Goal: Transaction & Acquisition: Purchase product/service

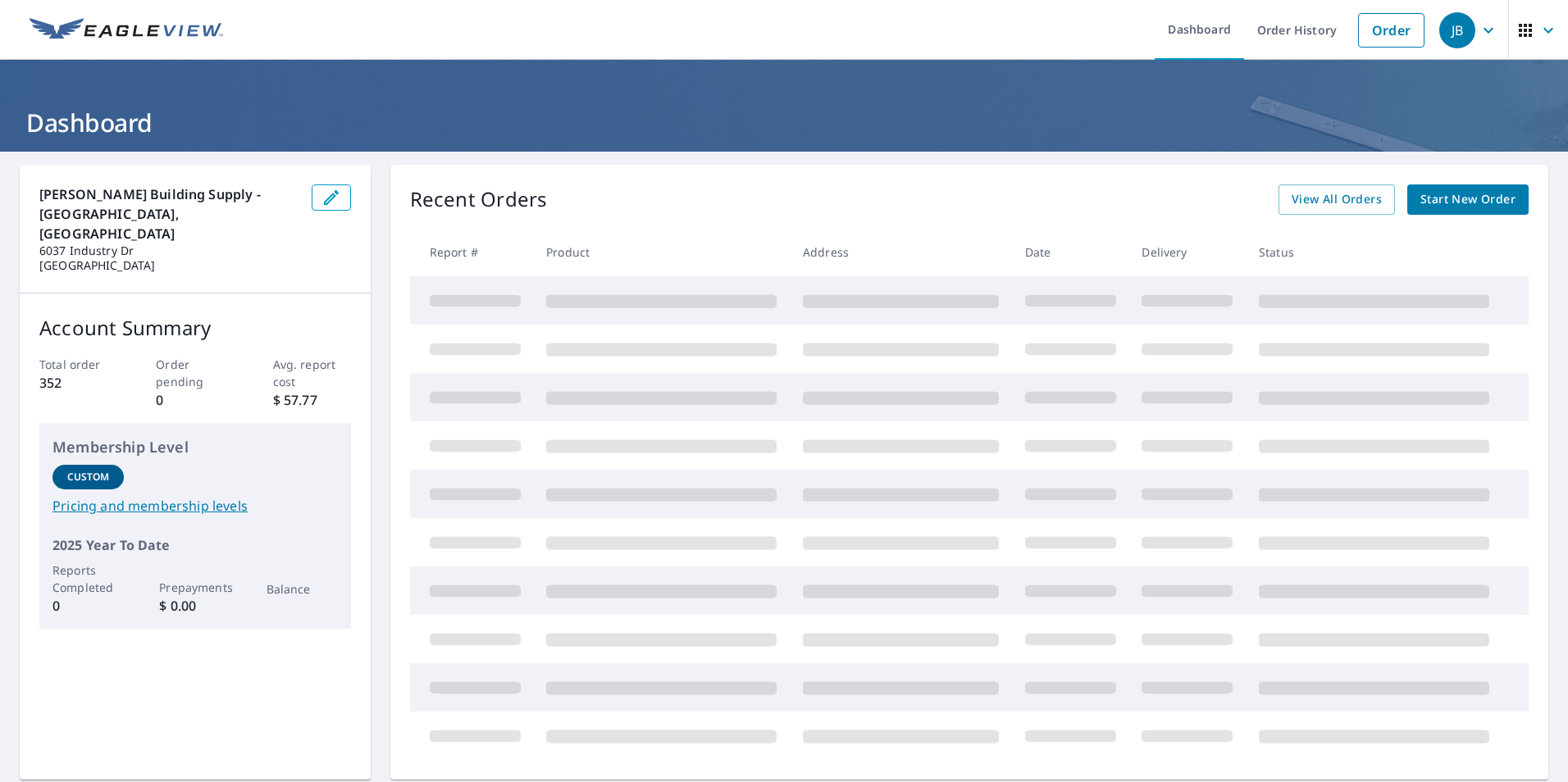
click at [1421, 190] on span "Start New Order" at bounding box center [1468, 199] width 95 height 21
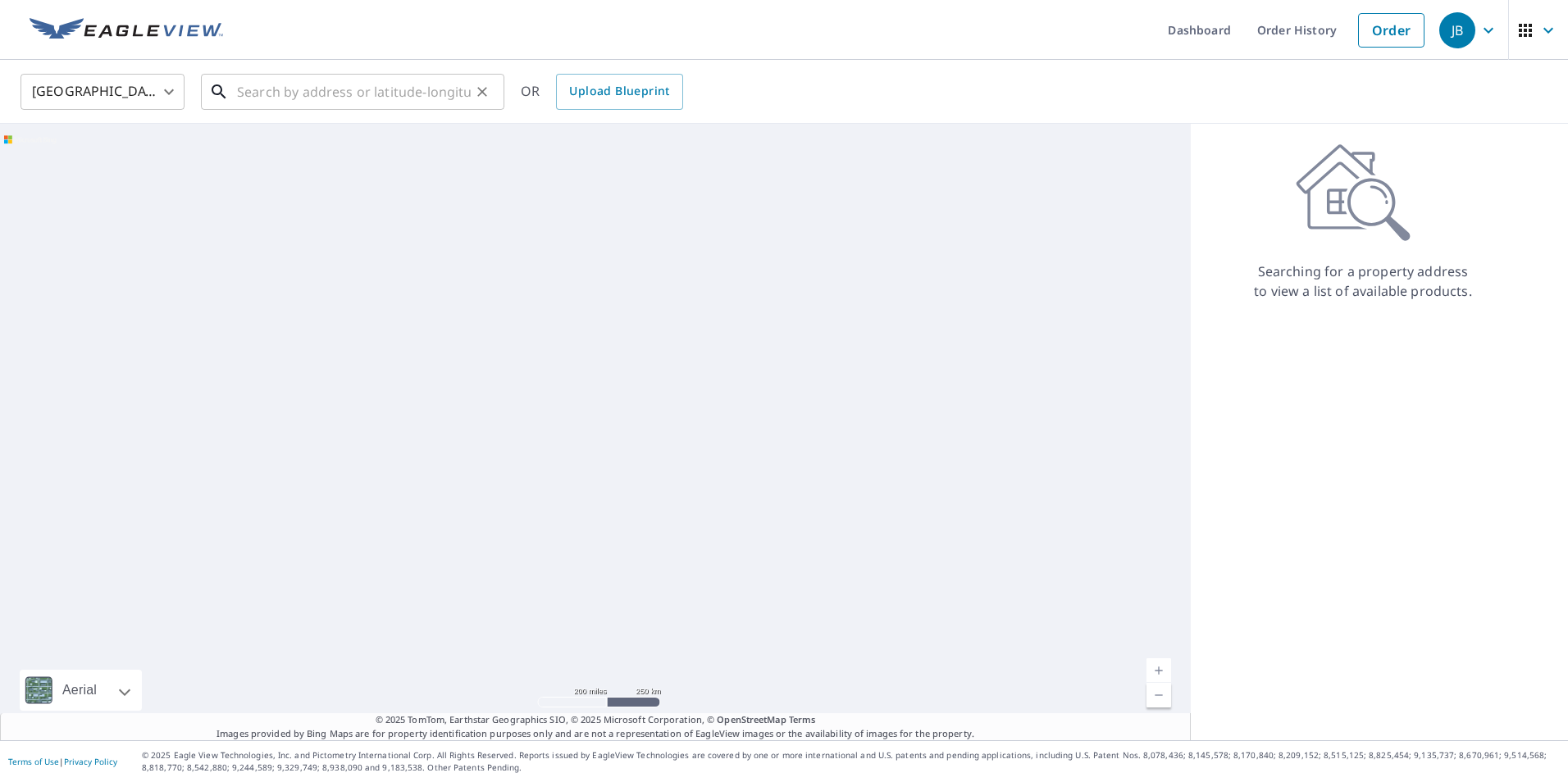
click at [311, 102] on input "text" at bounding box center [354, 91] width 233 height 46
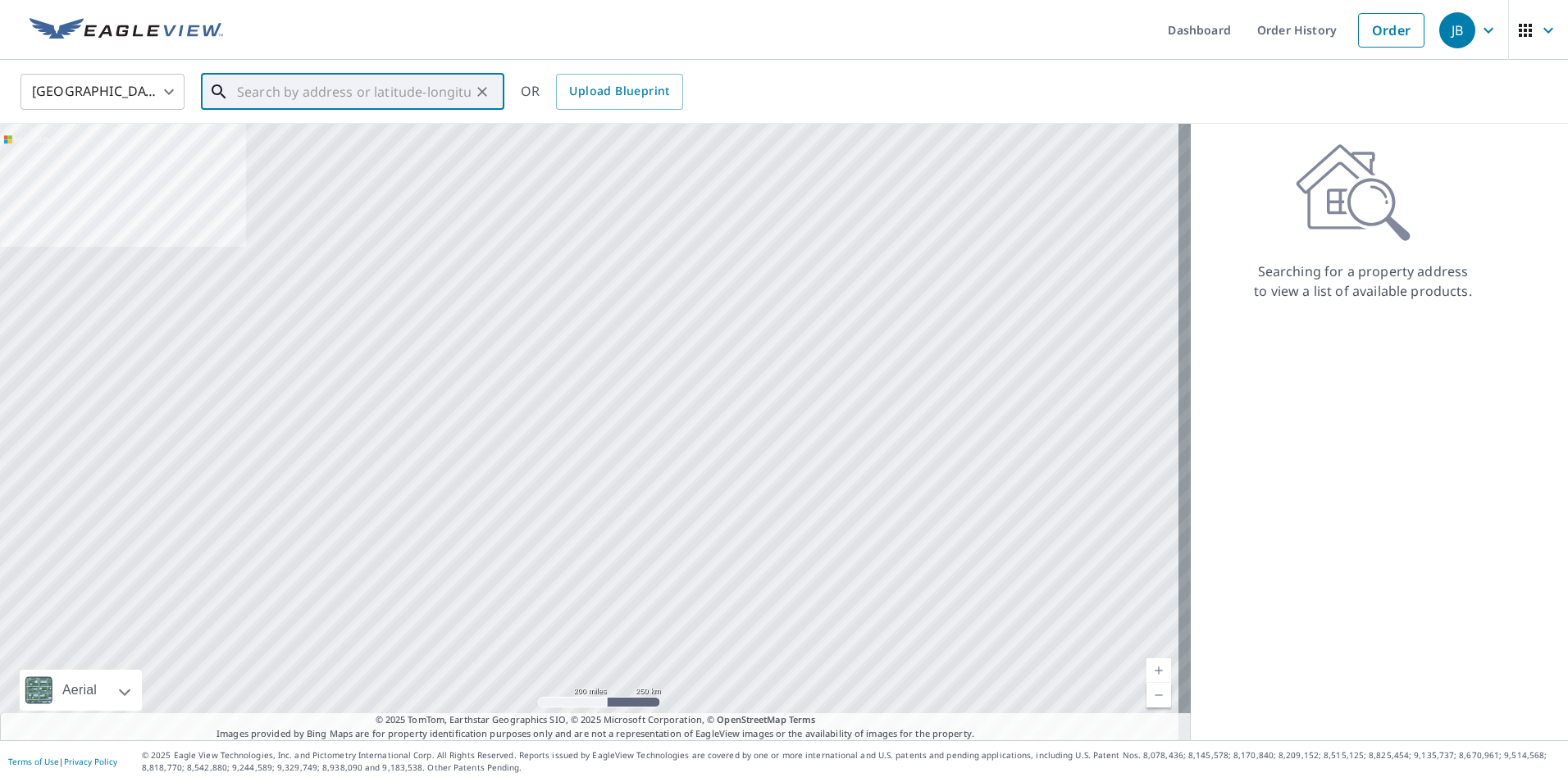
paste input "[STREET_ADDRESS]"
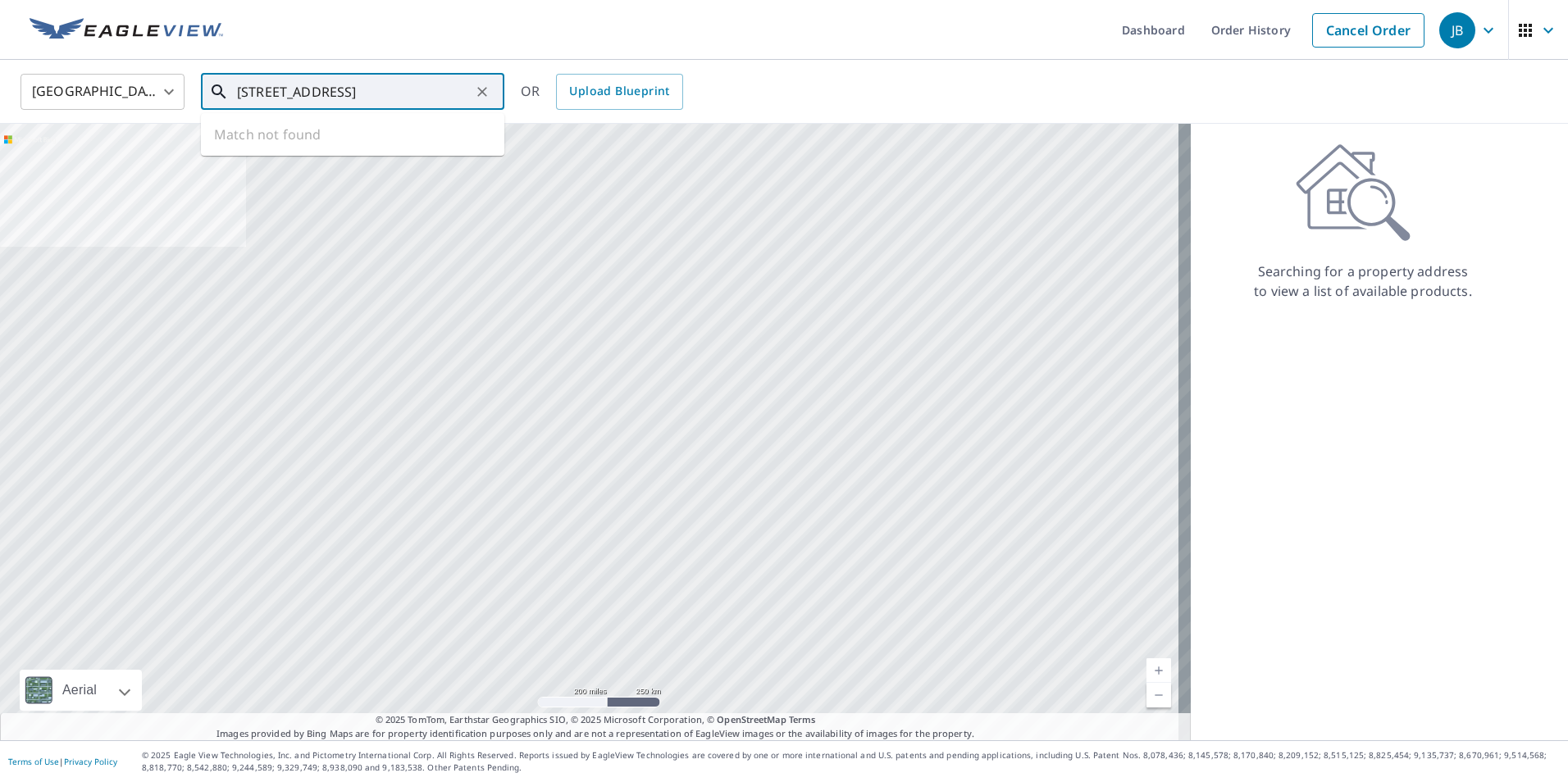
scroll to position [0, 33]
type input "[STREET_ADDRESS]"
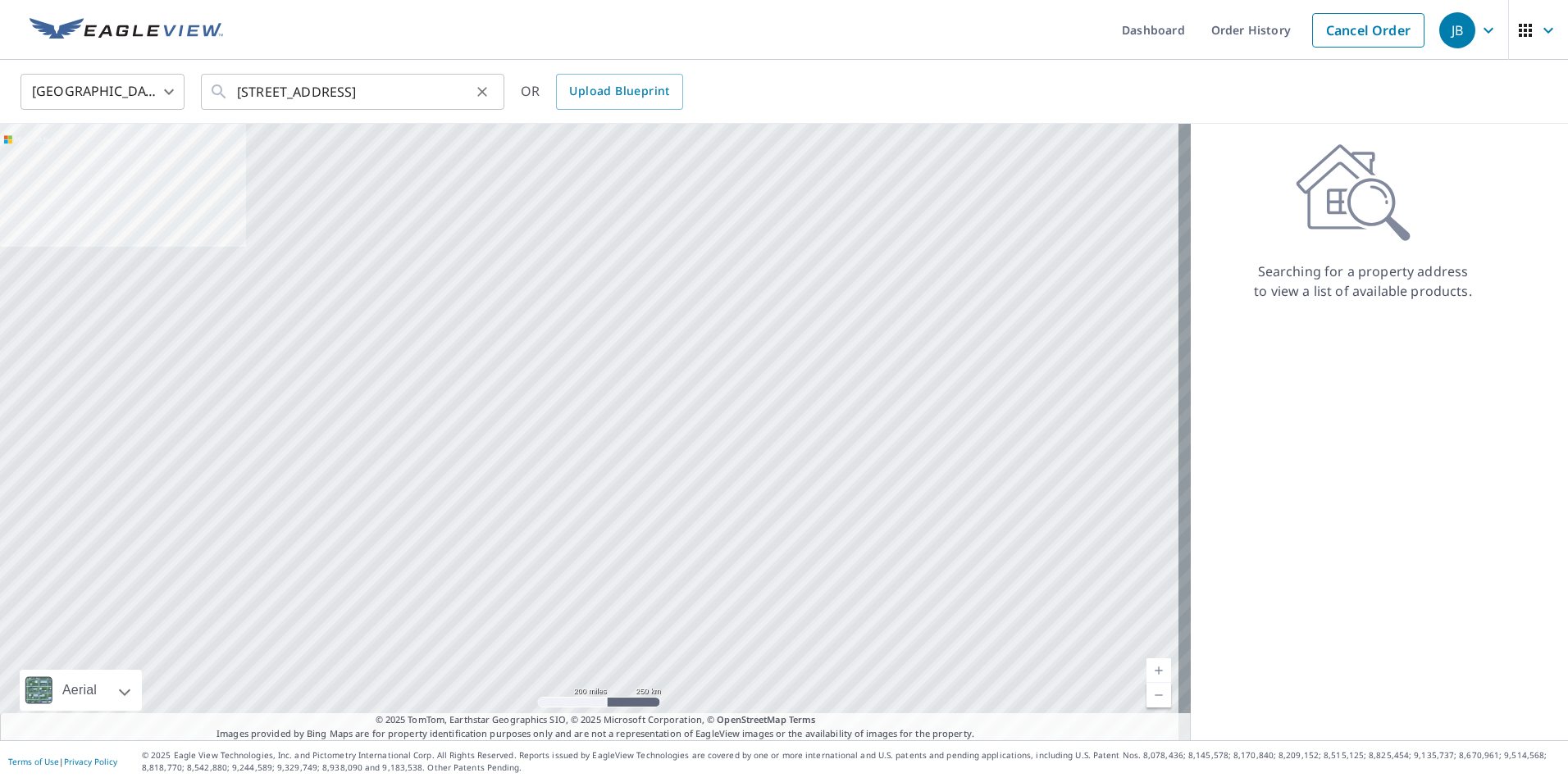
scroll to position [0, 0]
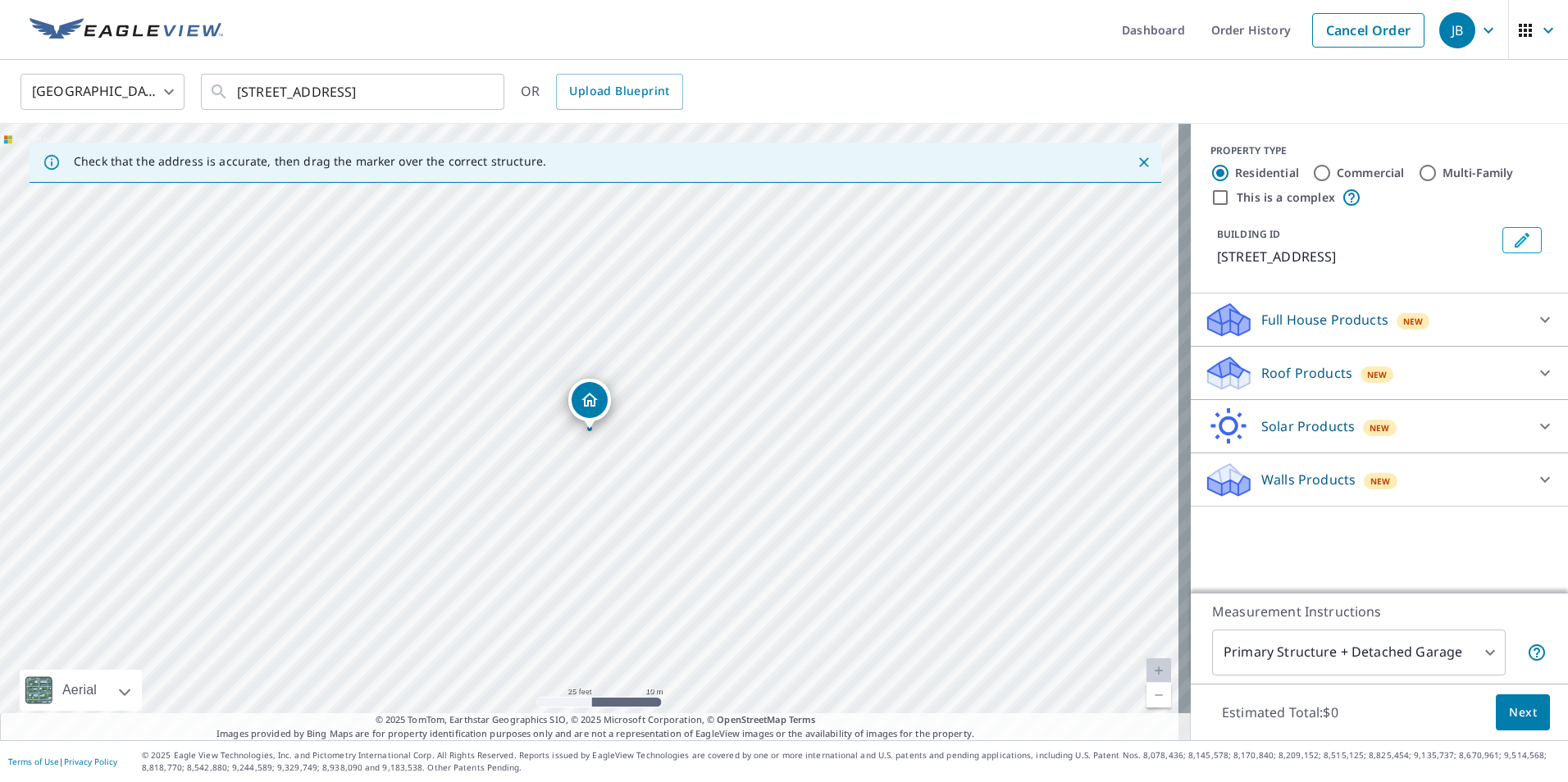
click at [1335, 364] on p "Roof Products" at bounding box center [1307, 373] width 91 height 20
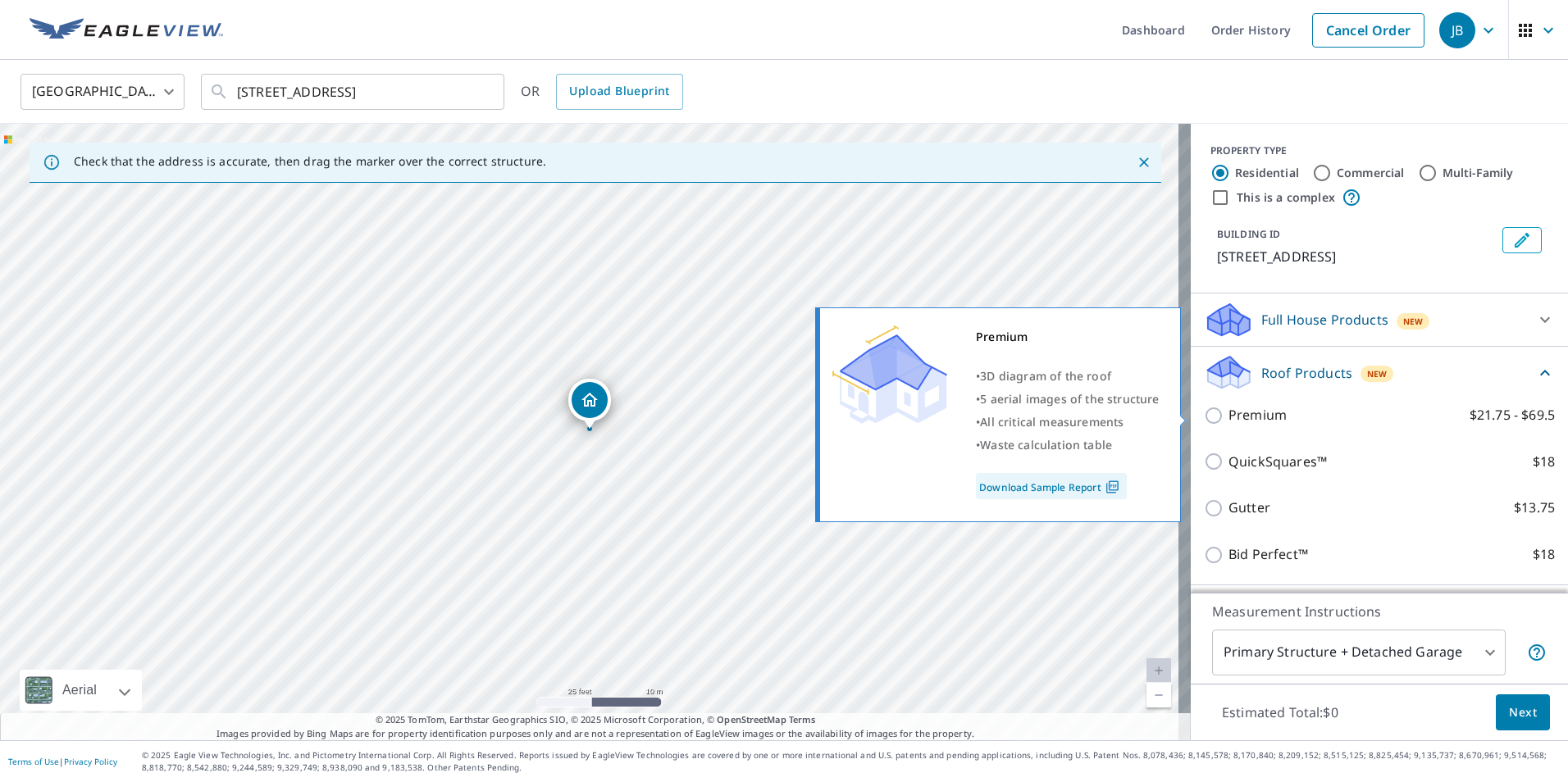
click at [1269, 411] on p "Premium" at bounding box center [1257, 415] width 58 height 21
click at [1228, 411] on input "Premium $21.75 - $69.5" at bounding box center [1215, 416] width 24 height 20
checkbox input "true"
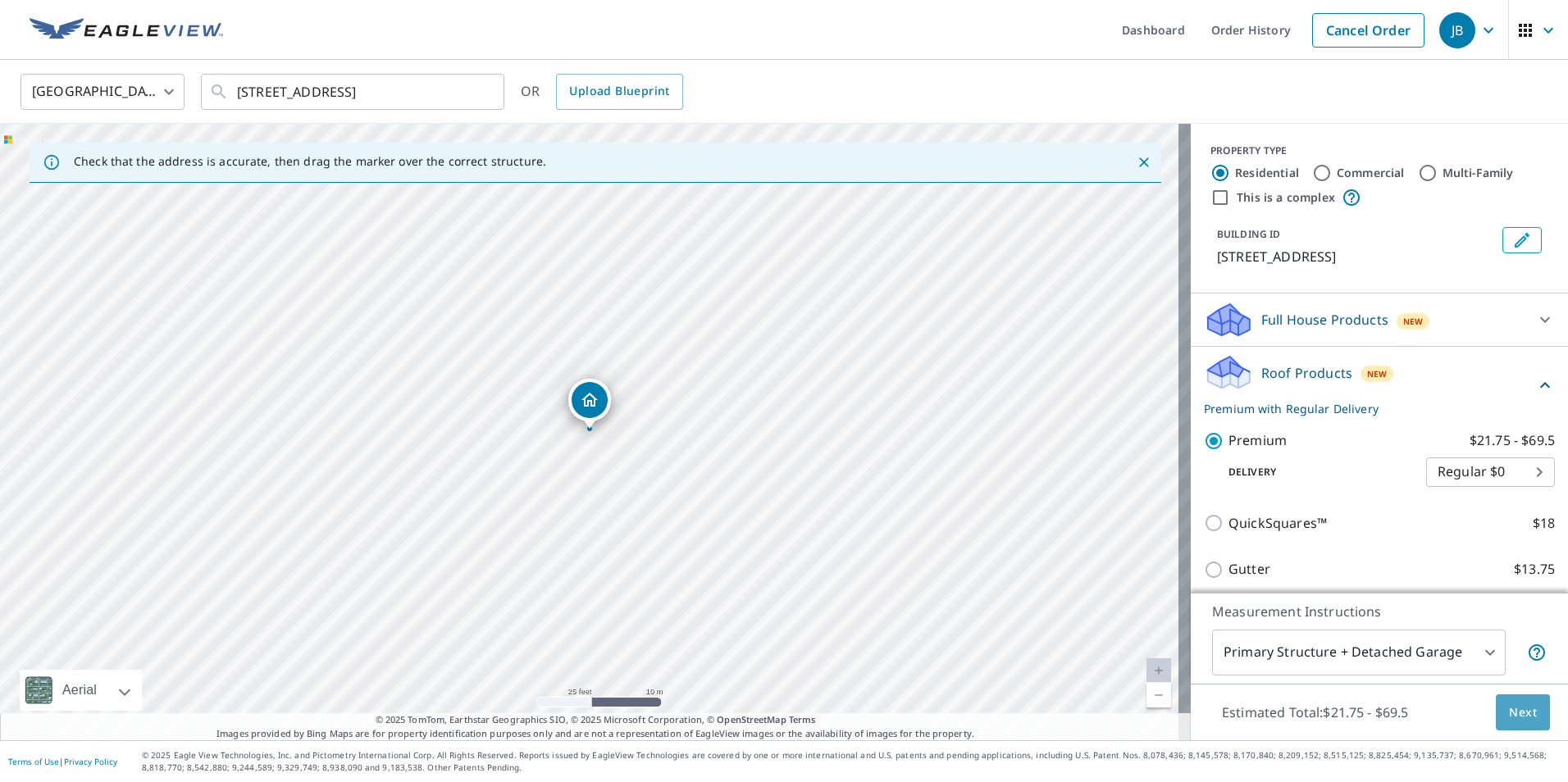
click at [1510, 707] on span "Next" at bounding box center [1523, 712] width 28 height 21
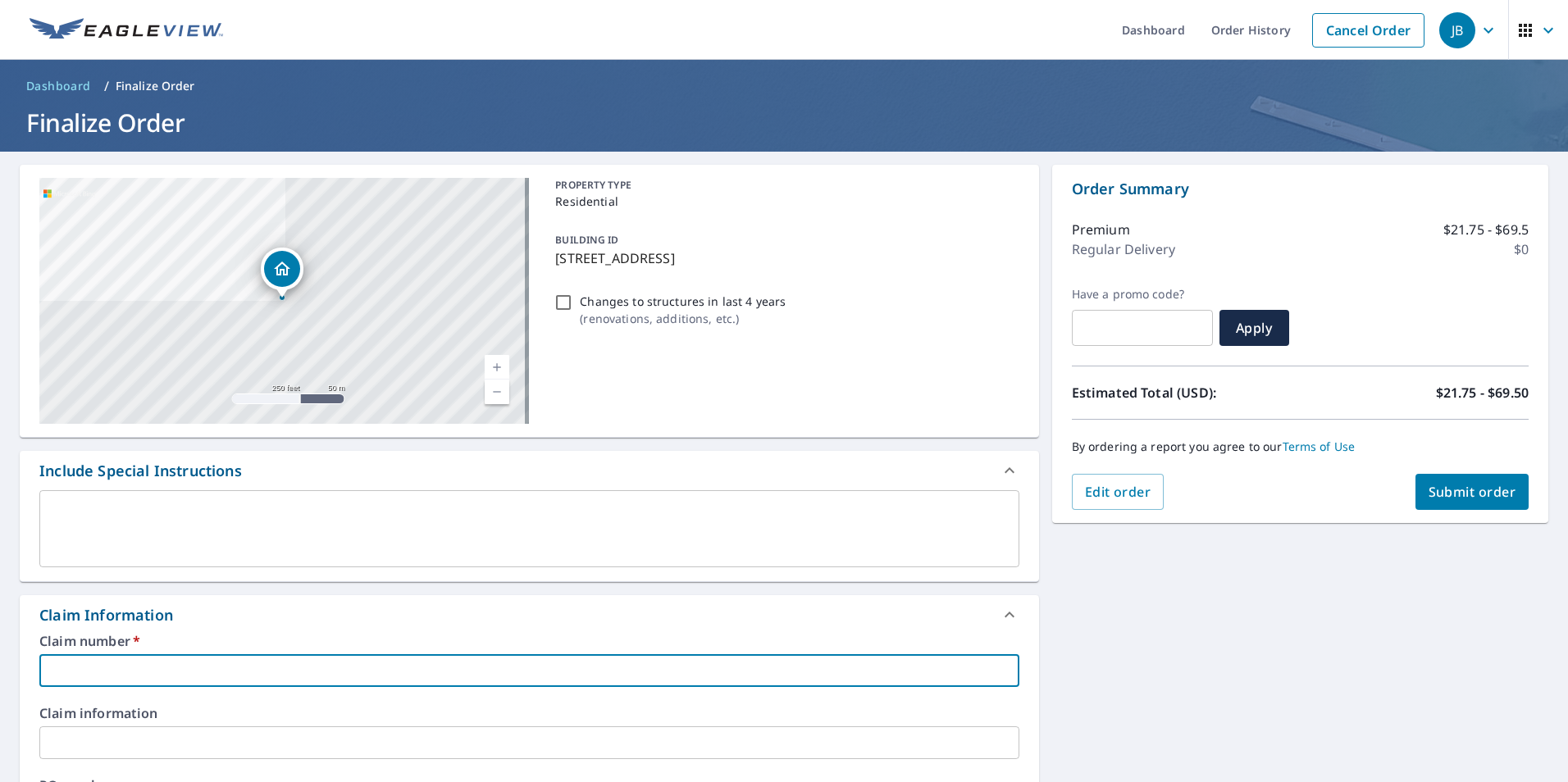
click at [309, 673] on input "text" at bounding box center [530, 671] width 980 height 33
type input "O"
checkbox input "true"
type input "OM"
checkbox input "true"
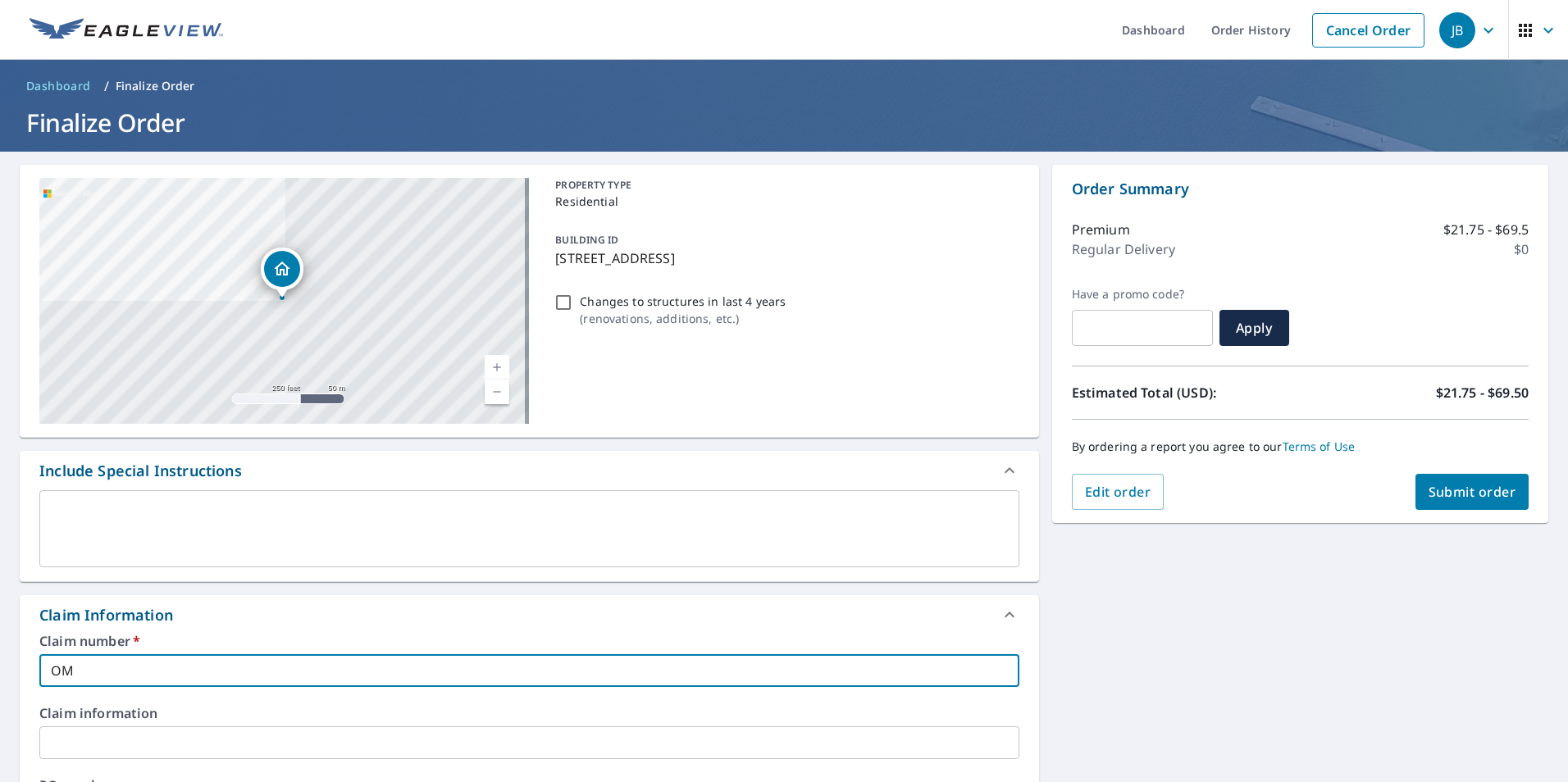
type input "OMN"
checkbox input "true"
type input "OMNI"
checkbox input "true"
type input "OMNI7"
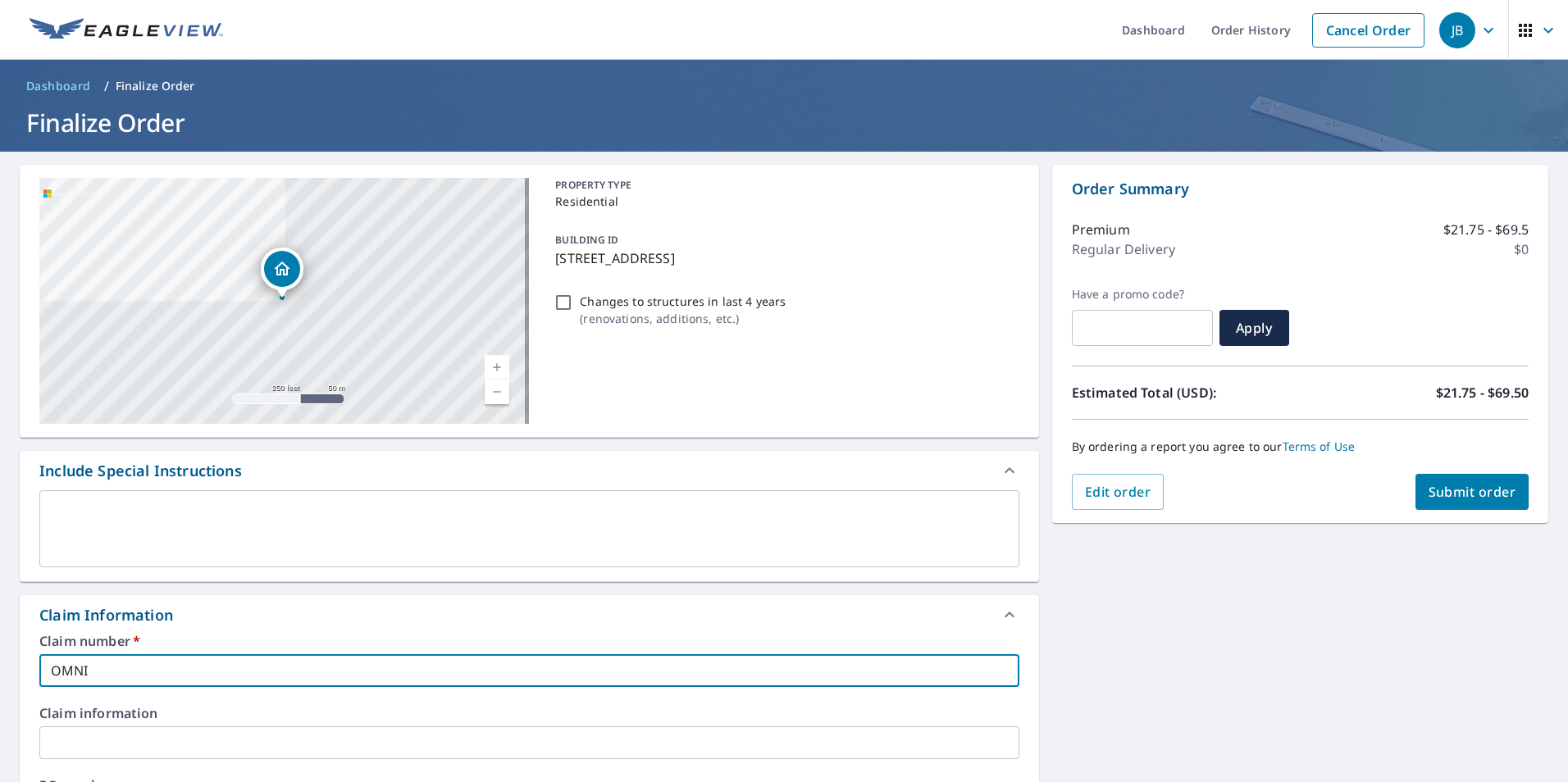
checkbox input "true"
type input "OMNI79"
checkbox input "true"
type input "OMNI794"
checkbox input "true"
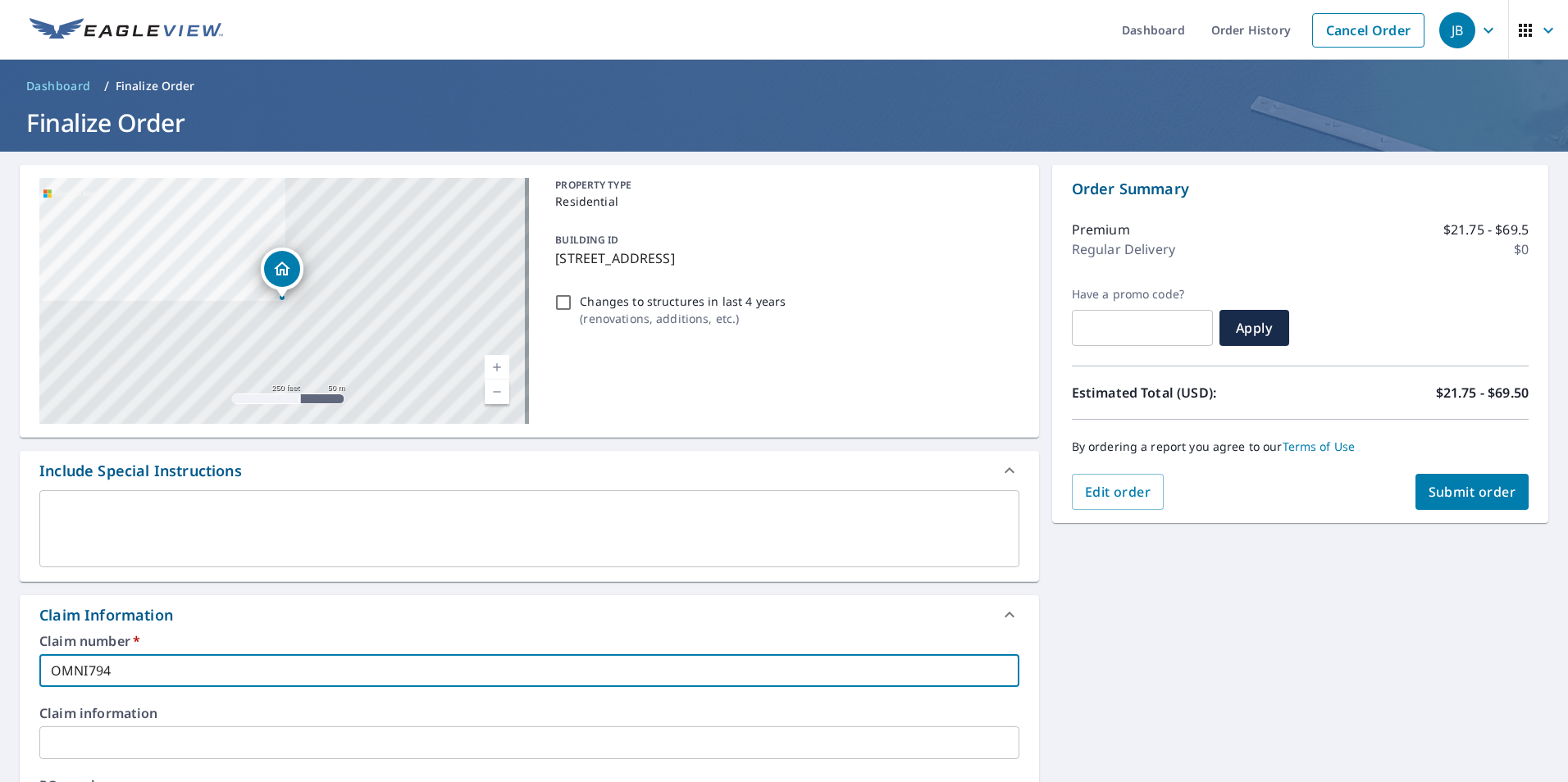
type input "OMNI7943"
checkbox input "true"
type input "OMNI79436"
checkbox input "true"
type input "OMNI794366"
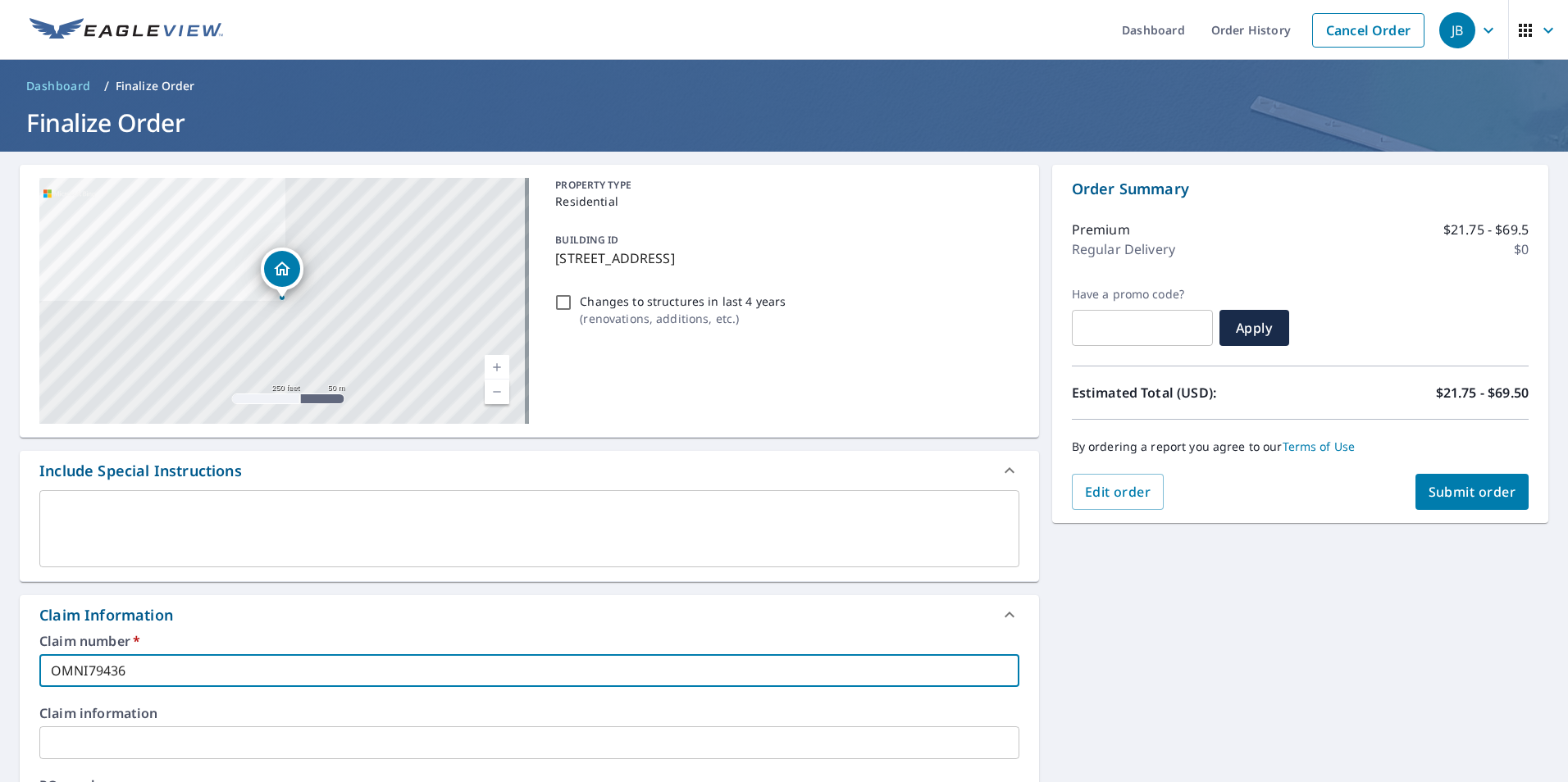
checkbox input "true"
type input "OMNI7943667"
checkbox input "true"
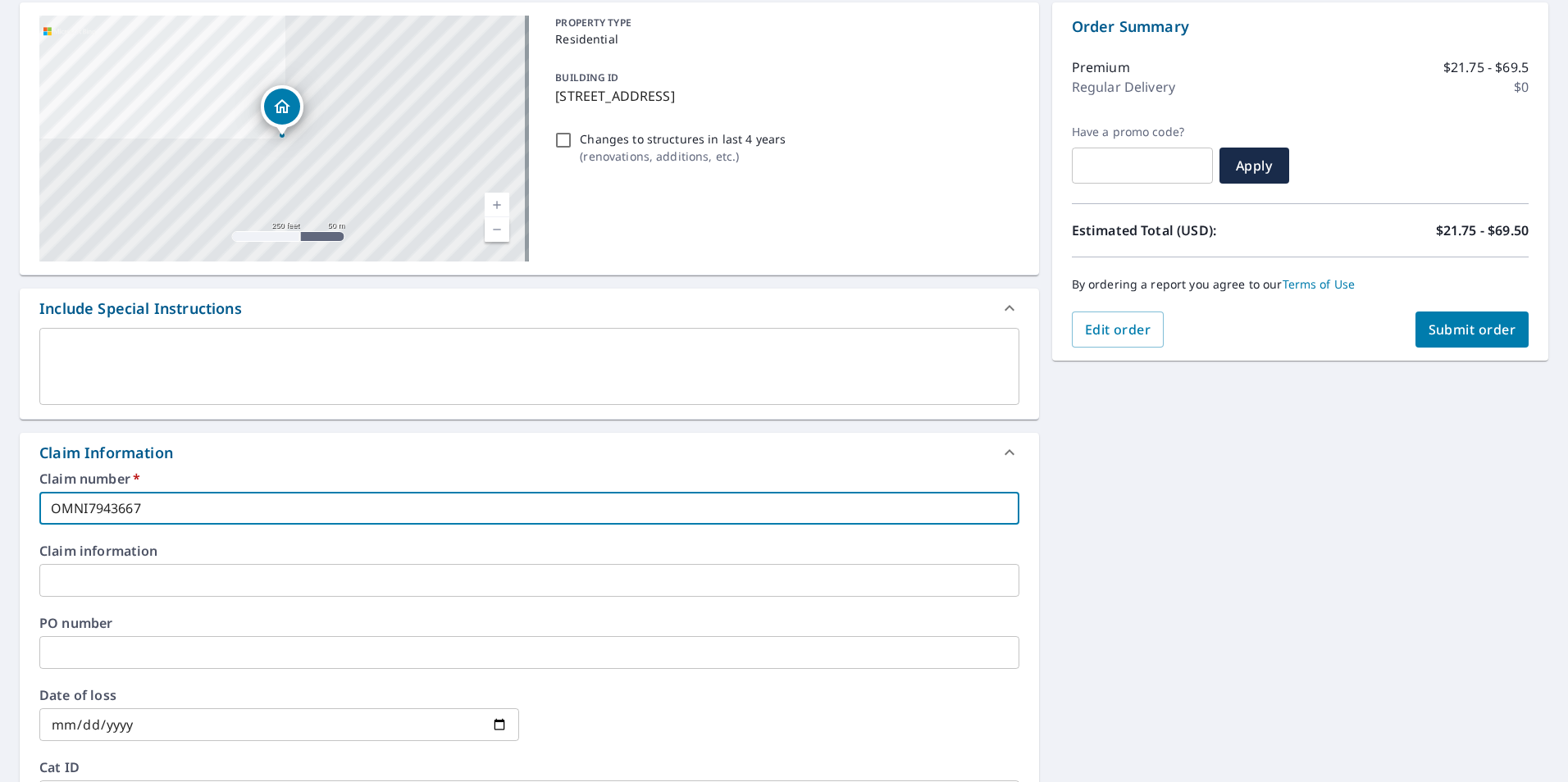
scroll to position [164, 0]
type input "OMNI7943667"
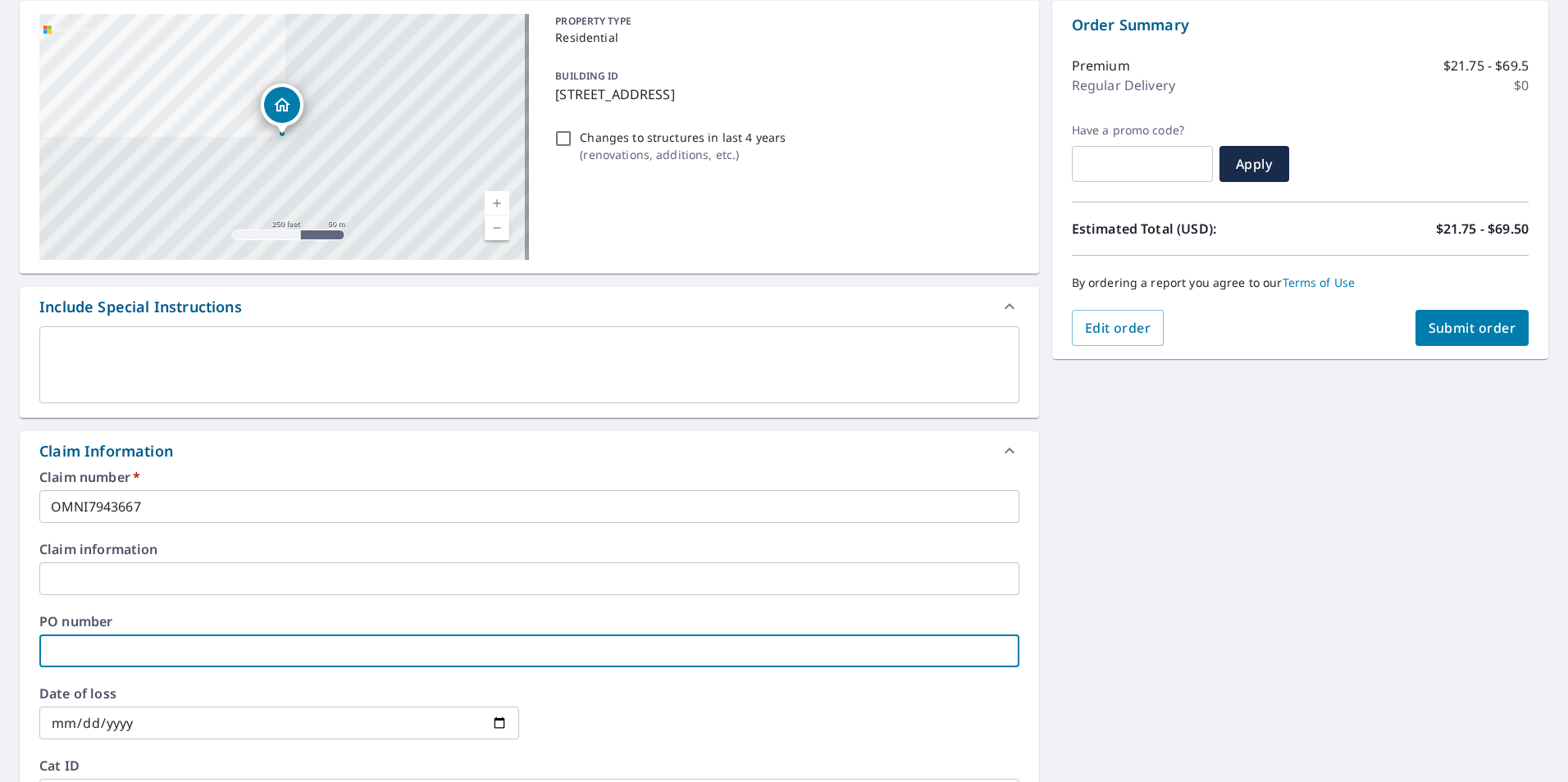
click at [207, 636] on input "text" at bounding box center [530, 651] width 980 height 33
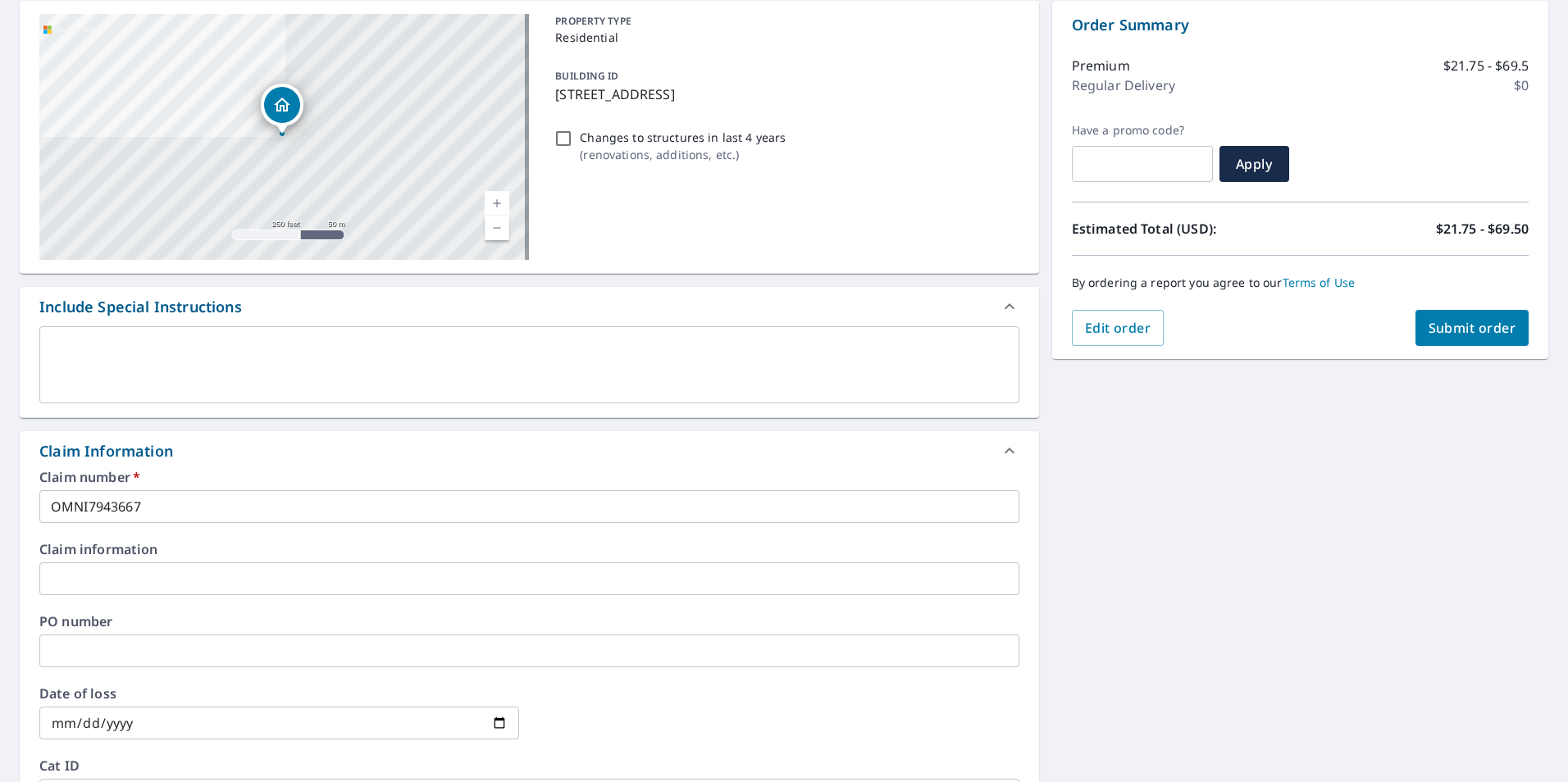
click at [314, 655] on input "text" at bounding box center [530, 651] width 980 height 33
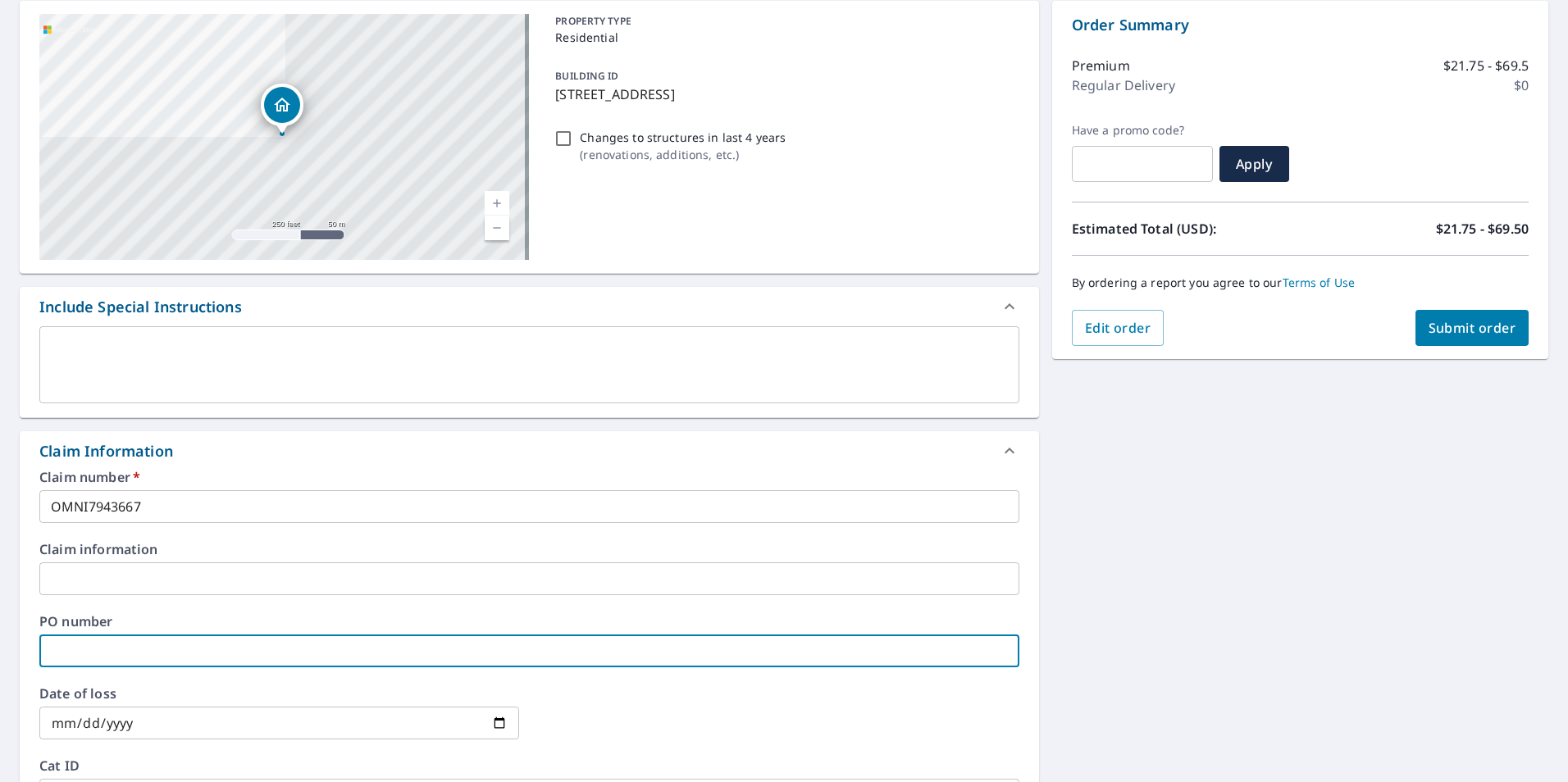
paste input "[PERSON_NAME] MY HOUSE N/A"
type input "[PERSON_NAME] MY HOUSE N/A"
checkbox input "true"
type input "[PERSON_NAME] MY HOUSE N/A"
click at [1429, 322] on span "Submit order" at bounding box center [1472, 328] width 88 height 18
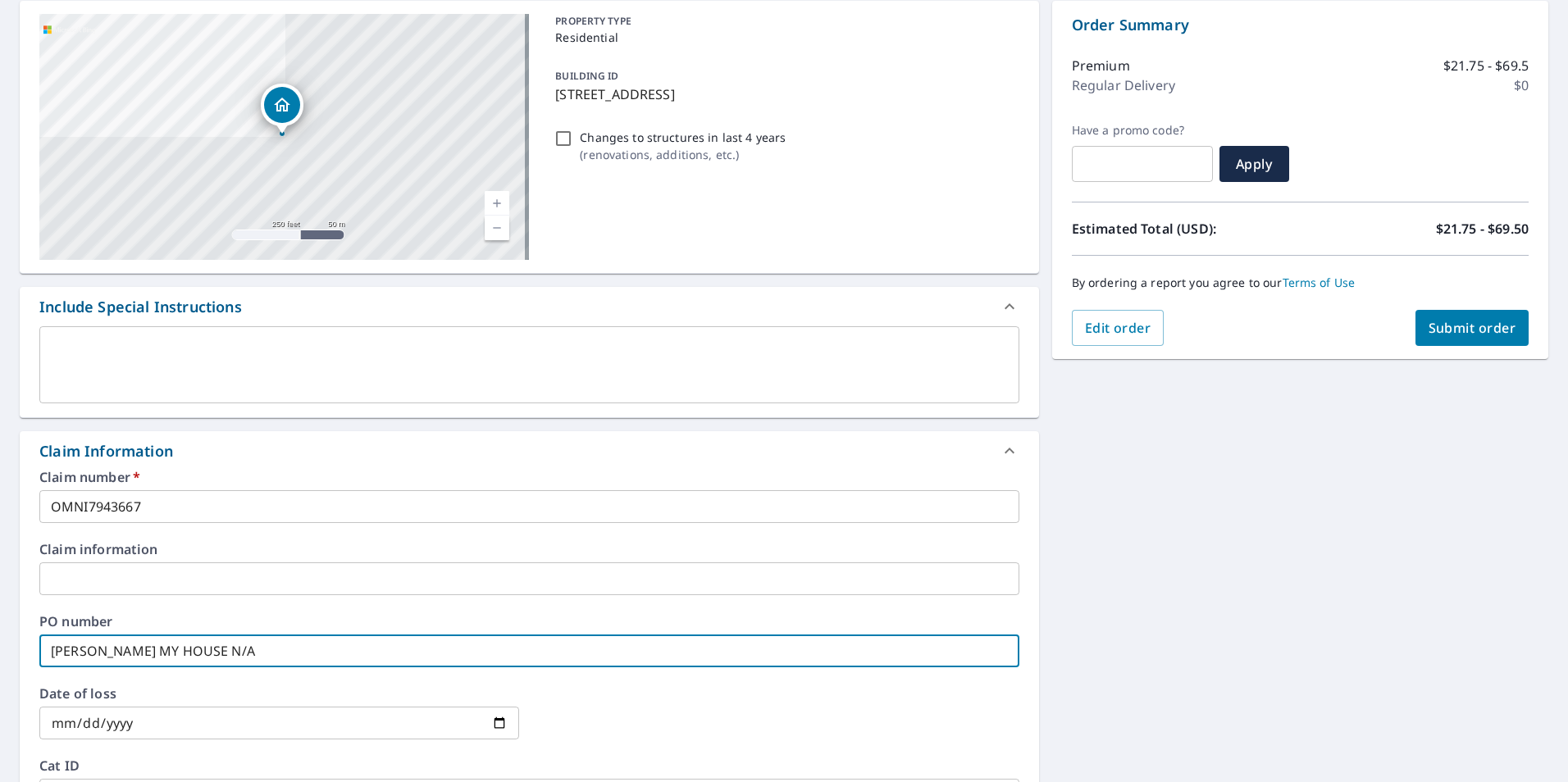
checkbox input "true"
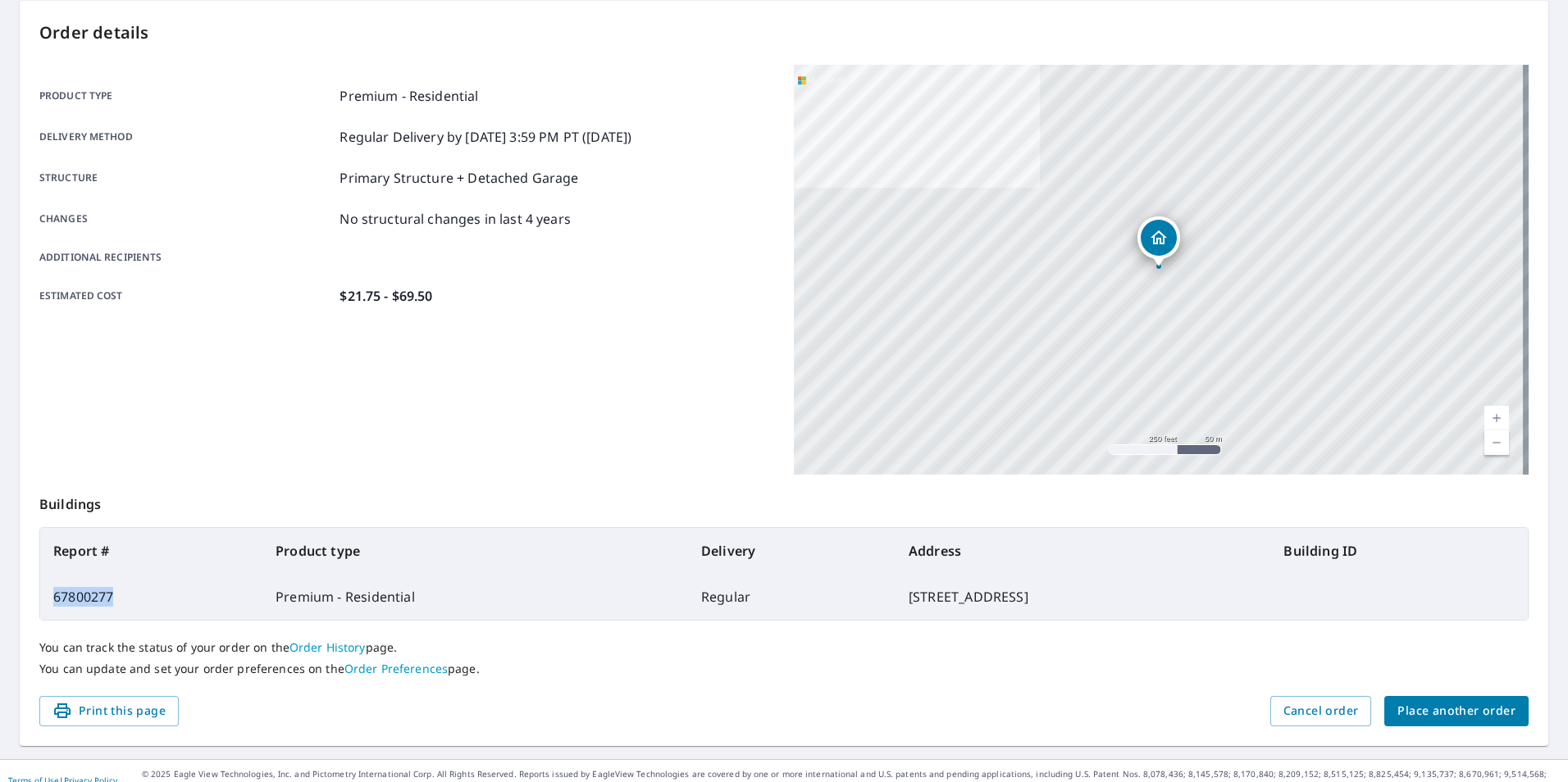
drag, startPoint x: 112, startPoint y: 594, endPoint x: 53, endPoint y: 592, distance: 59.0
click at [53, 592] on td "67800277" at bounding box center [151, 597] width 222 height 46
copy td "67800277"
